Goal: Task Accomplishment & Management: Use online tool/utility

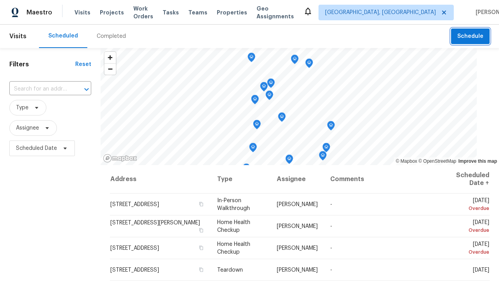
click at [465, 36] on span "Schedule" at bounding box center [471, 37] width 26 height 10
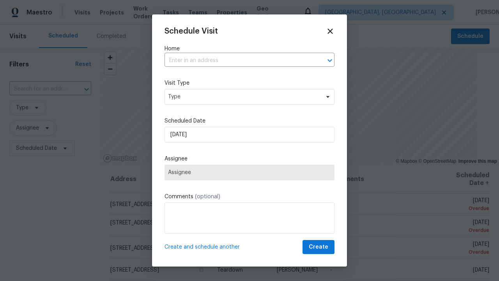
click at [236, 60] on input "text" at bounding box center [239, 61] width 148 height 12
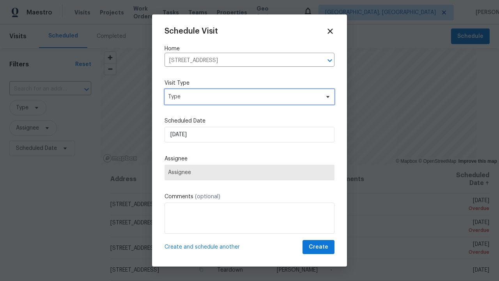
click at [247, 97] on span "Type" at bounding box center [244, 97] width 152 height 8
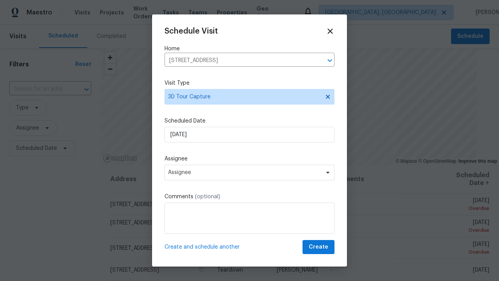
click at [247, 172] on span "Assignee" at bounding box center [244, 172] width 153 height 6
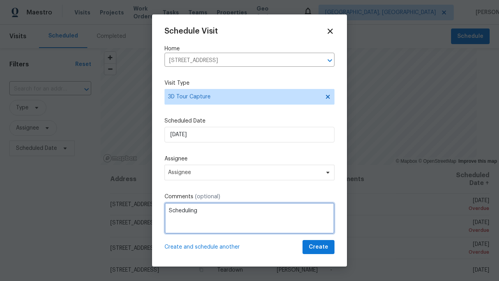
type textarea "Scheduling"
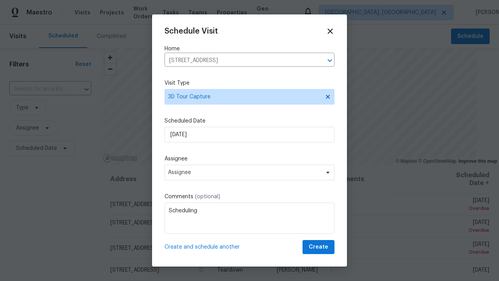
click at [314, 247] on span "Create" at bounding box center [319, 247] width 20 height 10
